Goal: Information Seeking & Learning: Learn about a topic

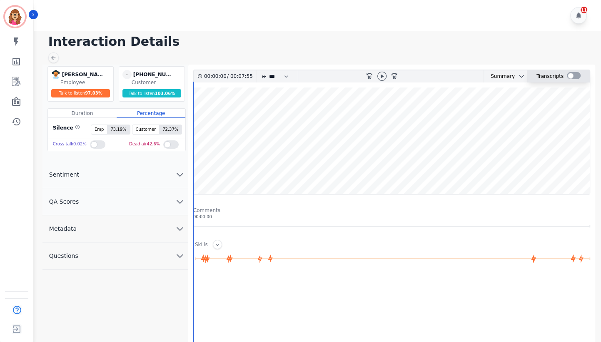
click at [574, 77] on div at bounding box center [574, 75] width 14 height 7
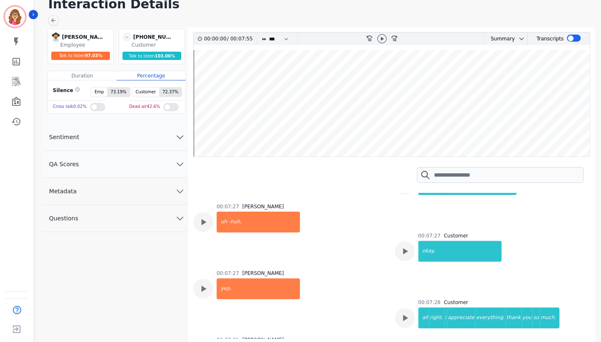
scroll to position [39, 0]
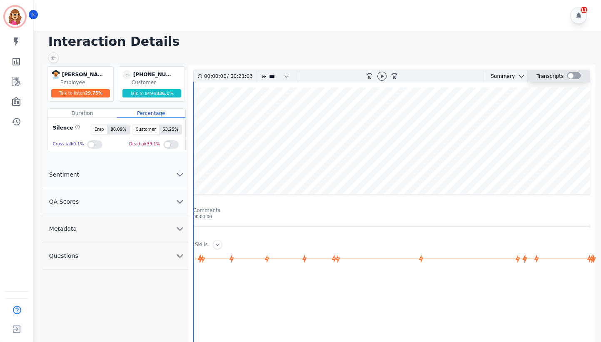
click at [576, 78] on div at bounding box center [574, 75] width 14 height 7
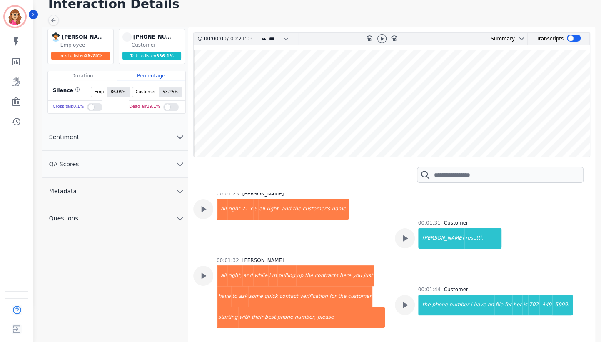
scroll to position [719, 0]
